Goal: Information Seeking & Learning: Learn about a topic

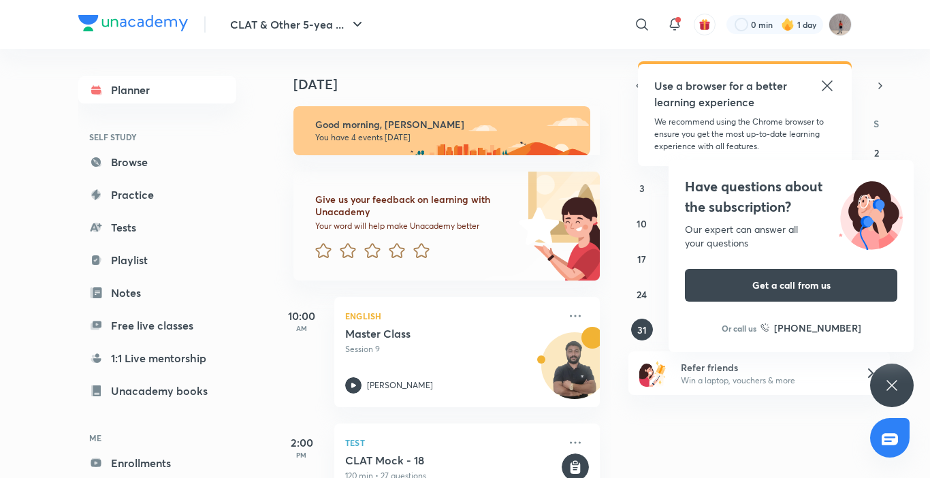
click at [887, 373] on div "Have questions about the subscription? Our expert can answer all your questions…" at bounding box center [892, 385] width 44 height 44
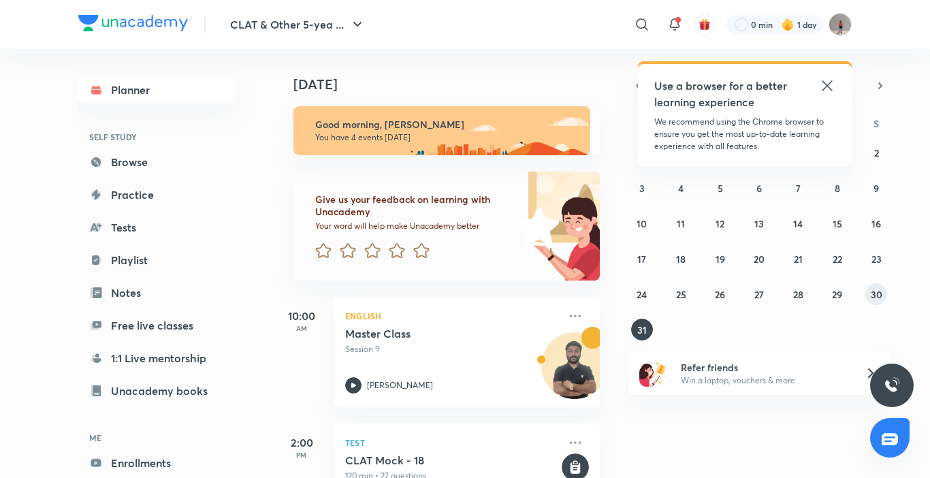
click at [885, 289] on button "30" at bounding box center [876, 294] width 22 height 22
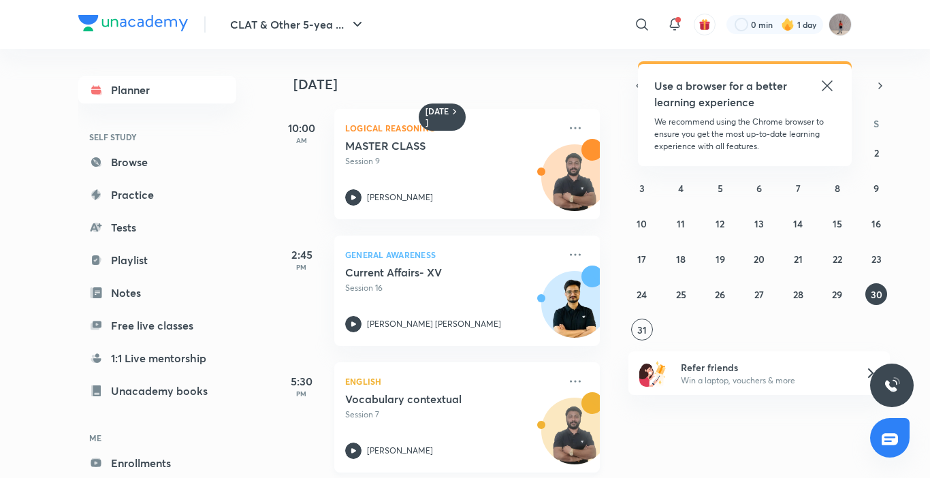
scroll to position [16, 0]
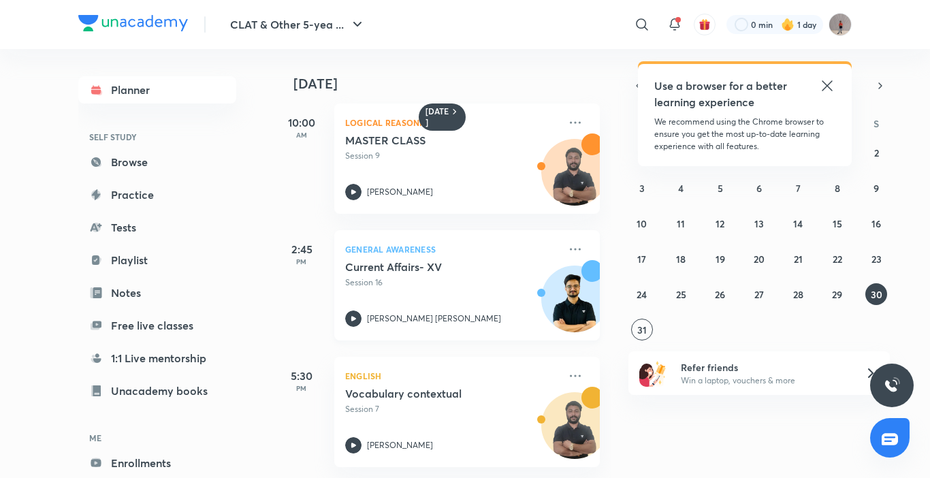
click at [472, 279] on div "Current Affairs- XV Session 16 [PERSON_NAME] [PERSON_NAME]" at bounding box center [452, 293] width 214 height 67
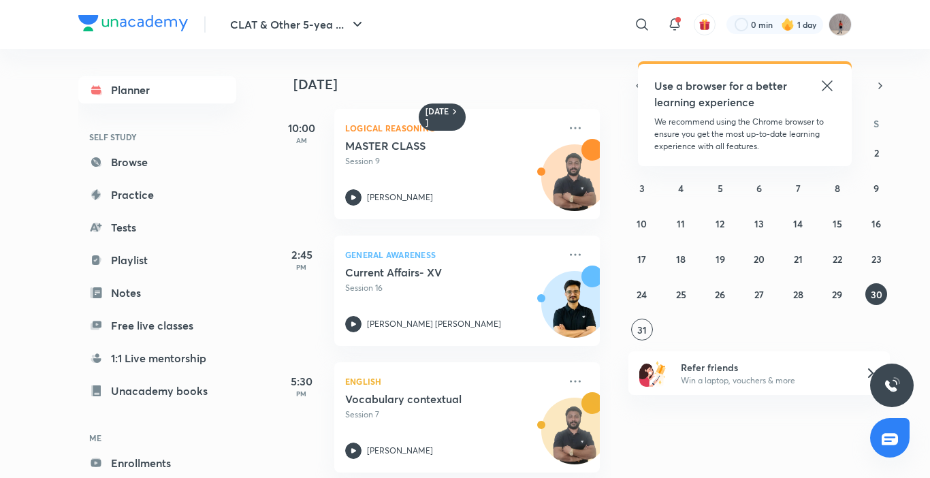
click at [173, 19] on img at bounding box center [133, 23] width 110 height 16
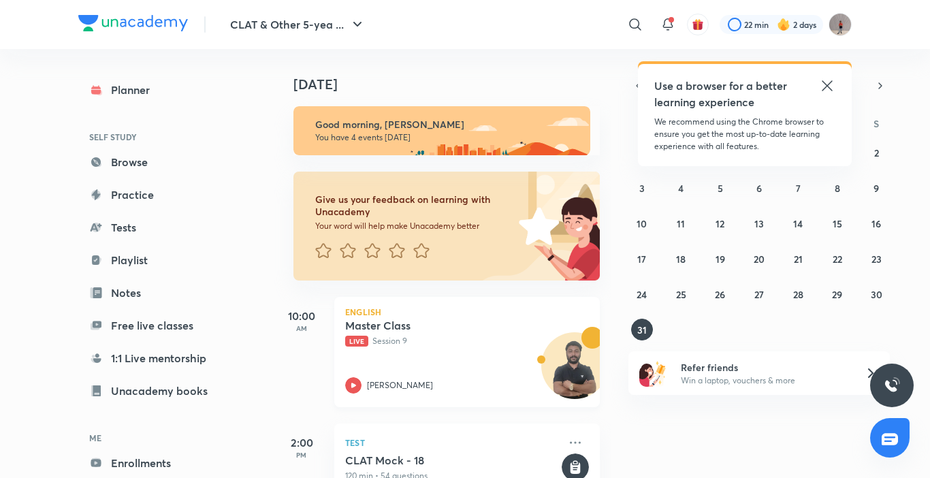
click at [367, 368] on div "Master Class Live Session 9 [PERSON_NAME]" at bounding box center [452, 356] width 214 height 75
